Goal: Complete application form

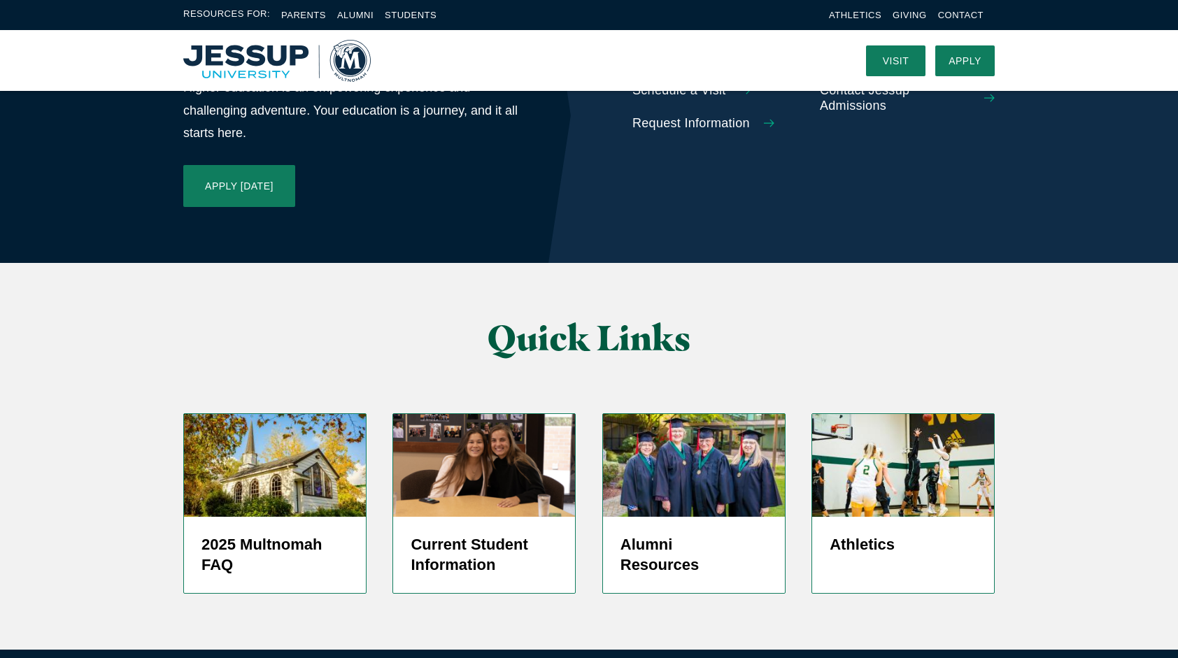
scroll to position [3222, 0]
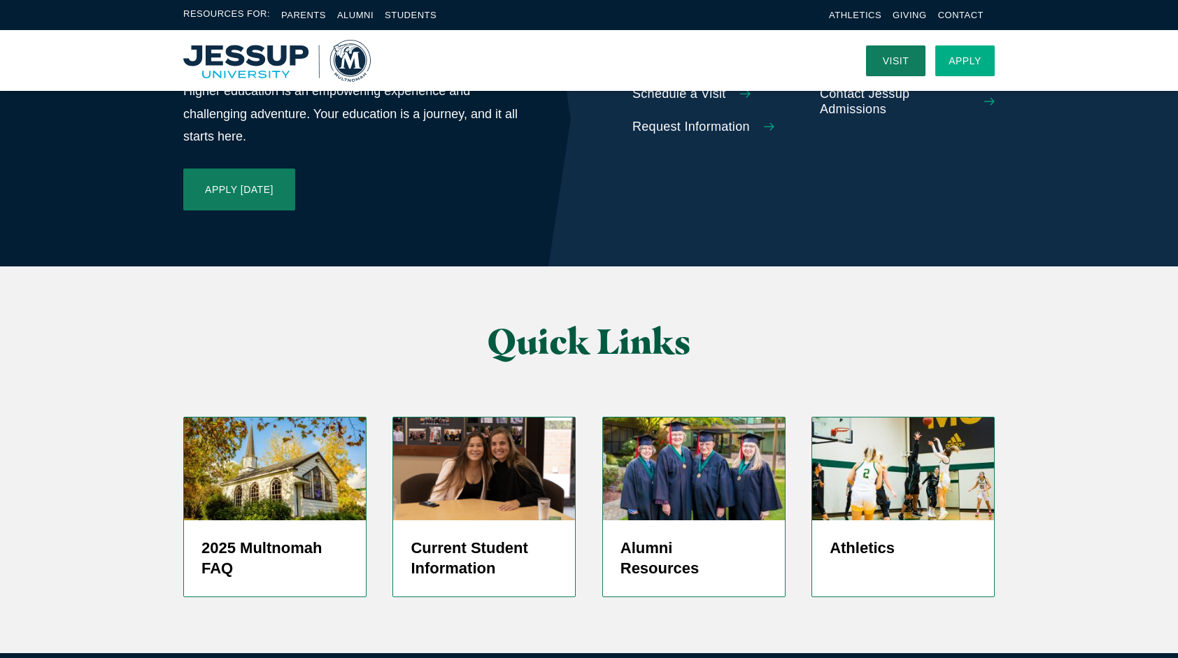
click at [977, 48] on link "Apply" at bounding box center [964, 60] width 59 height 31
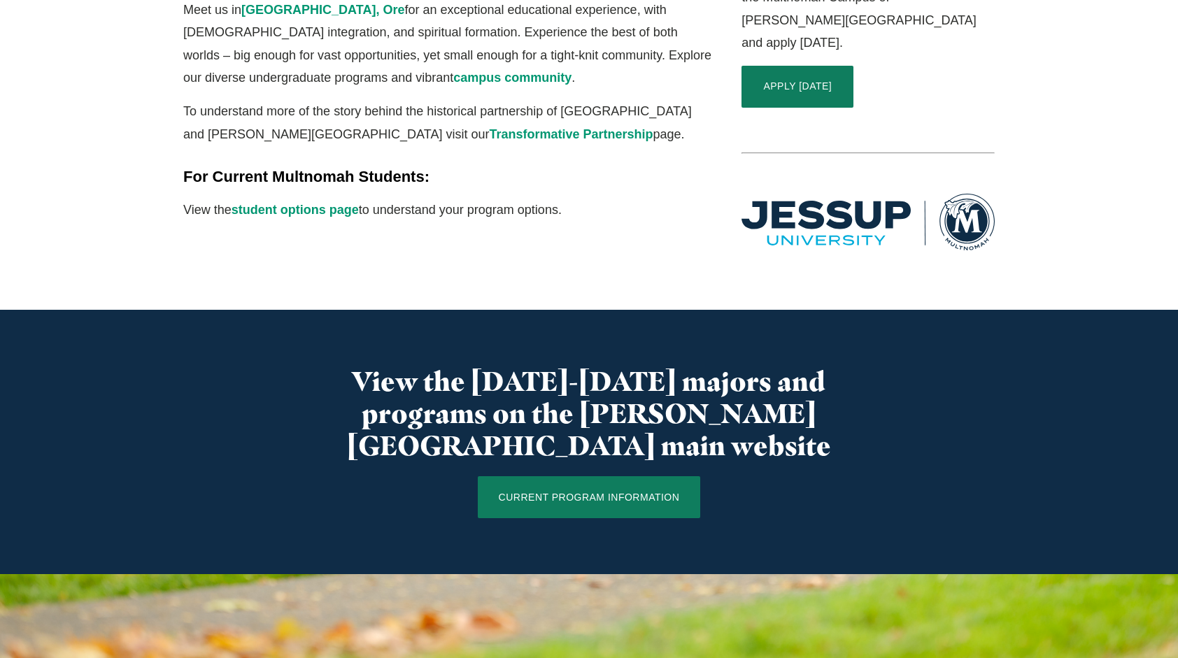
scroll to position [550, 0]
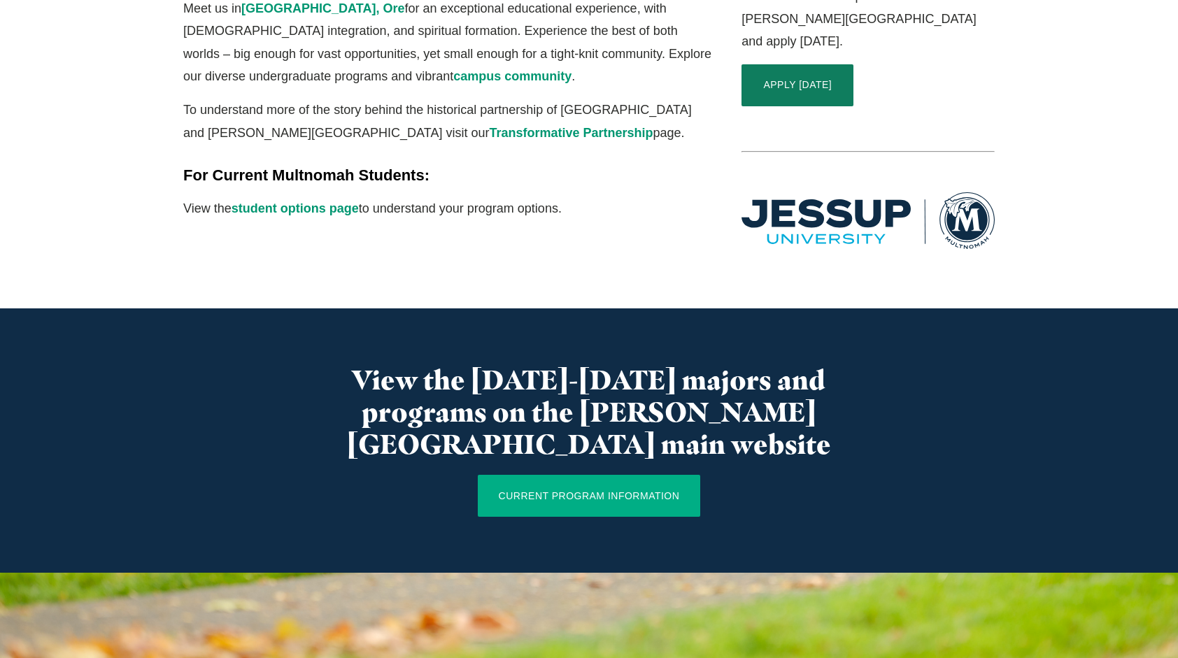
click at [658, 475] on link "CURRENT PROGRAM INFORMATION" at bounding box center [589, 496] width 223 height 42
